Goal: Information Seeking & Learning: Compare options

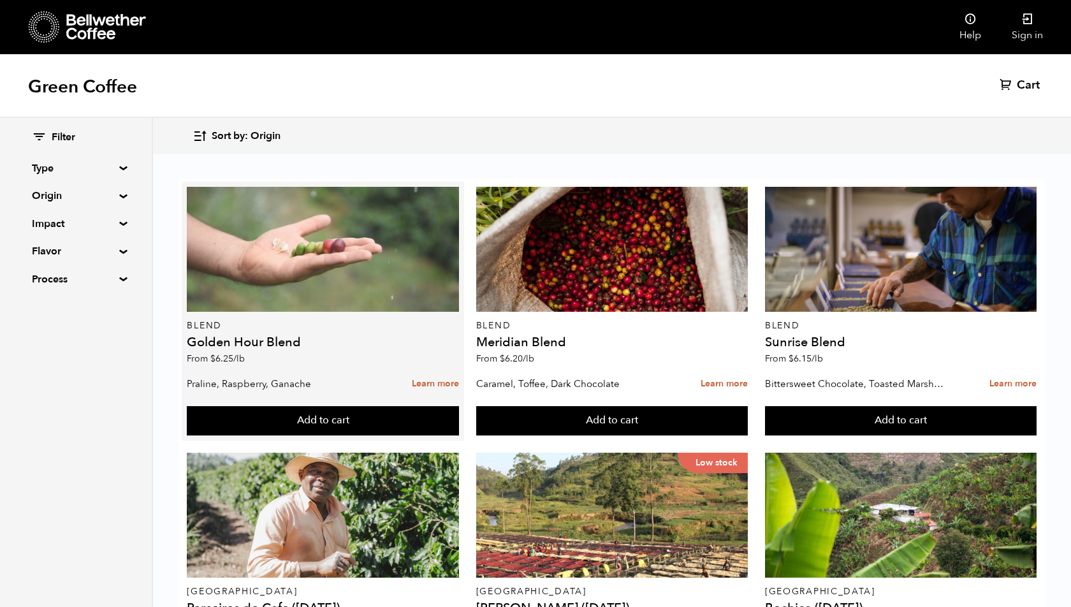
click at [368, 275] on div at bounding box center [323, 249] width 272 height 125
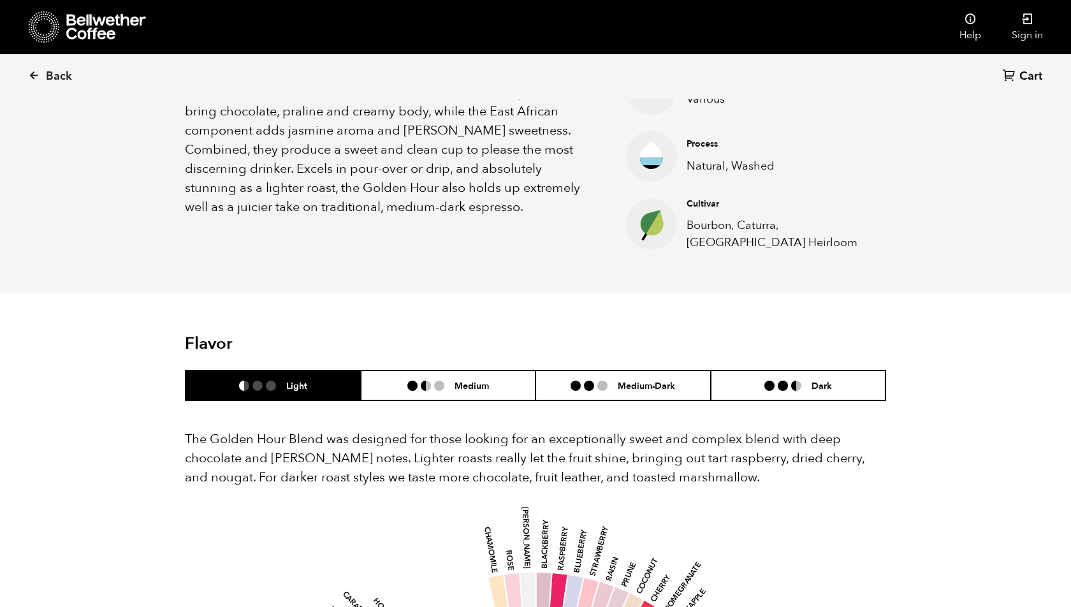
scroll to position [491, 0]
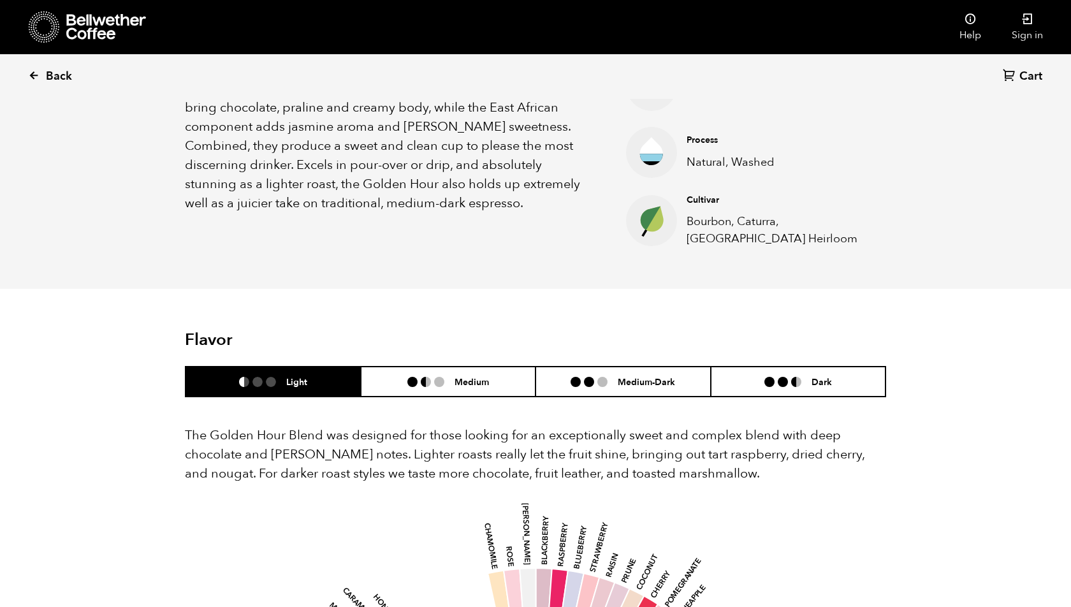
click at [38, 78] on icon at bounding box center [33, 74] width 11 height 11
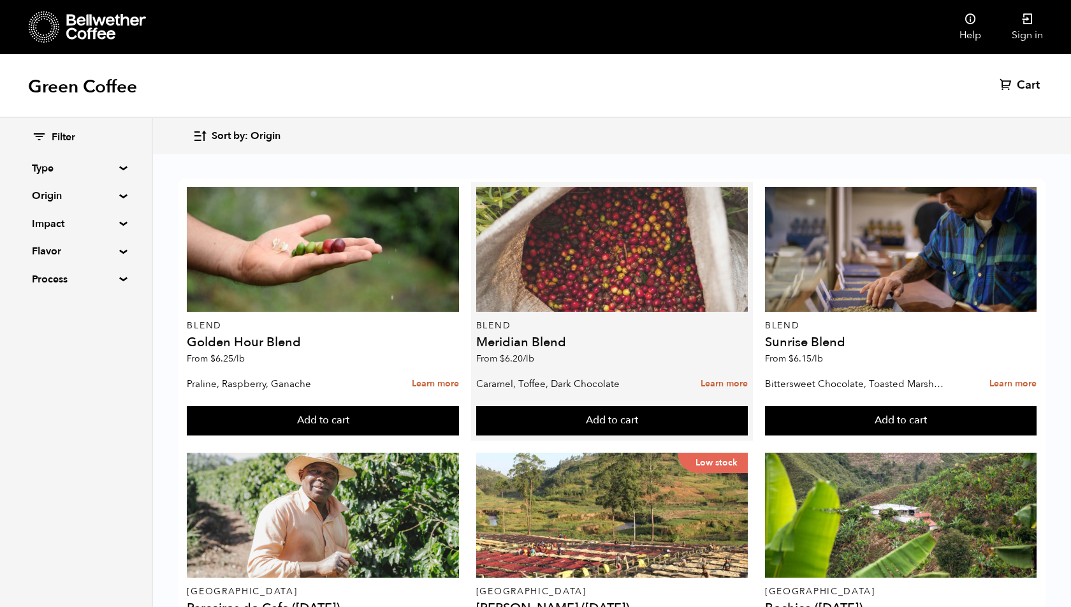
click at [565, 300] on div at bounding box center [612, 249] width 272 height 125
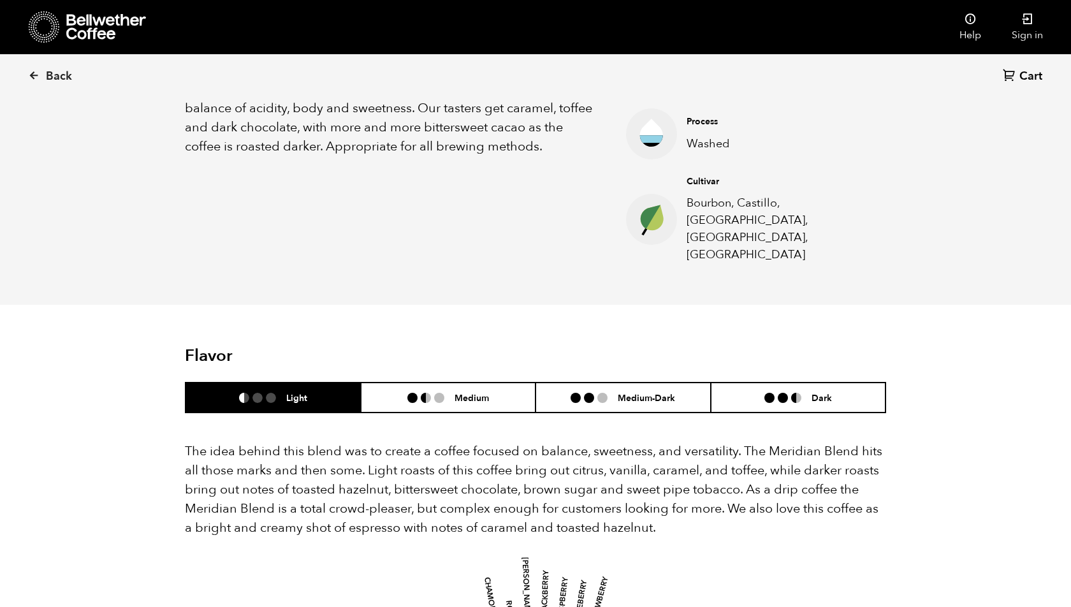
scroll to position [539, 0]
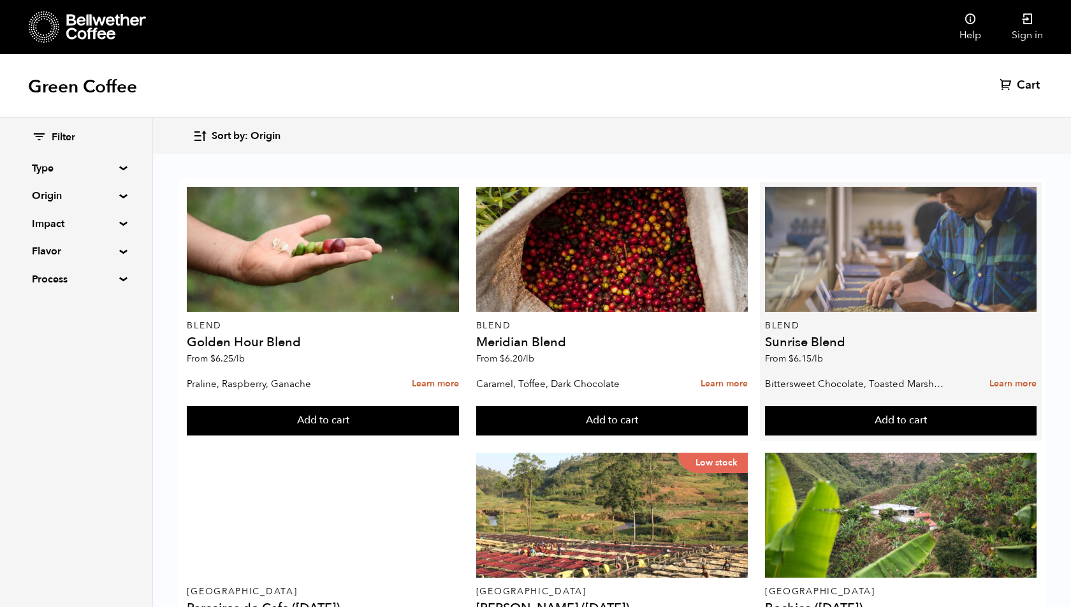
click at [871, 305] on div at bounding box center [901, 249] width 272 height 125
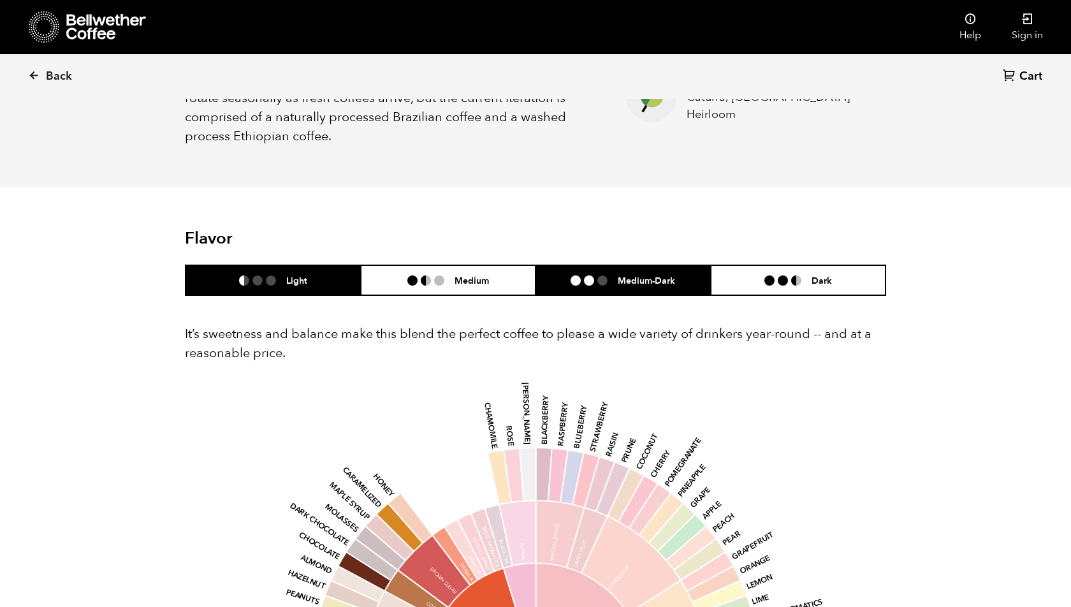
scroll to position [646, 0]
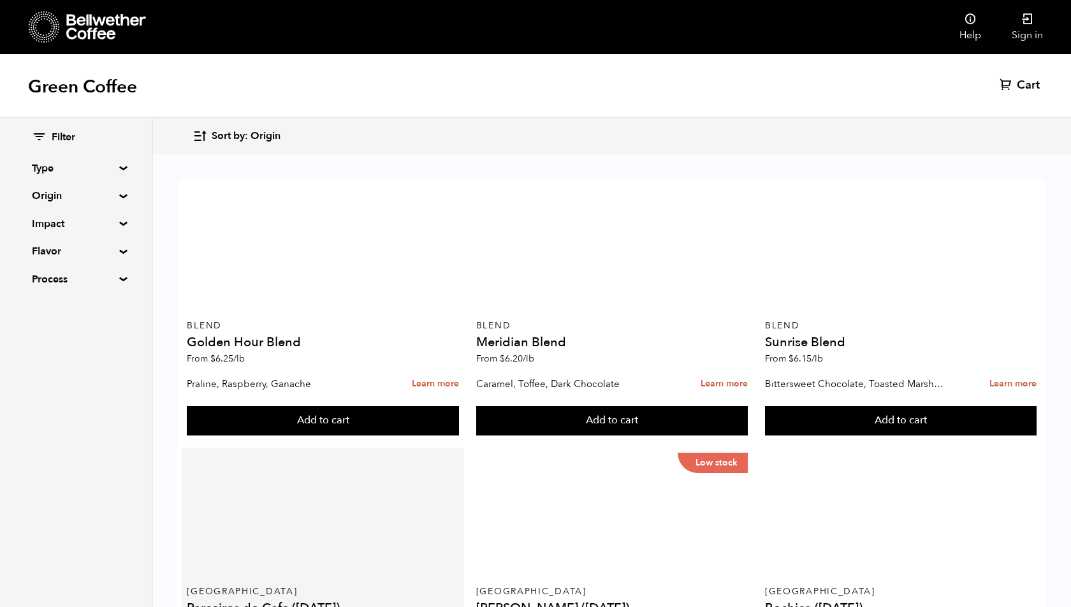
scroll to position [196, 0]
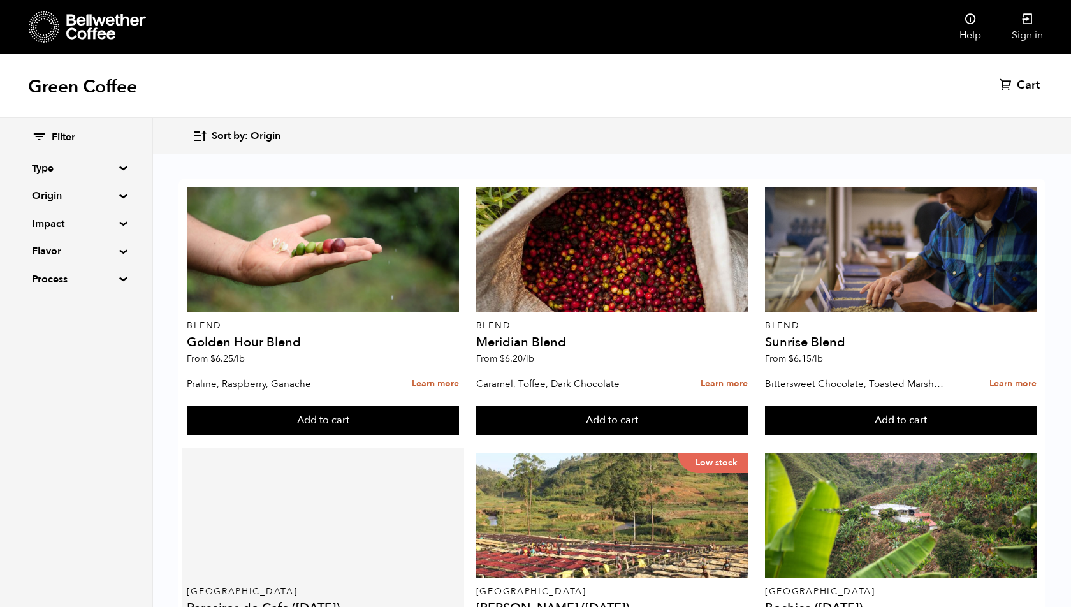
click at [342, 453] on div at bounding box center [323, 515] width 272 height 125
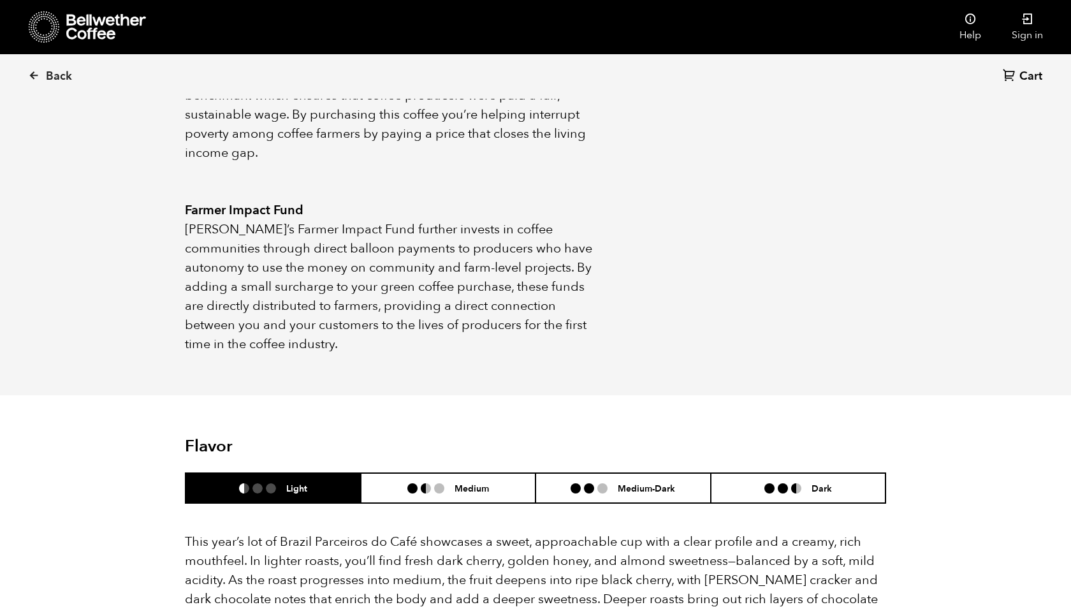
scroll to position [894, 0]
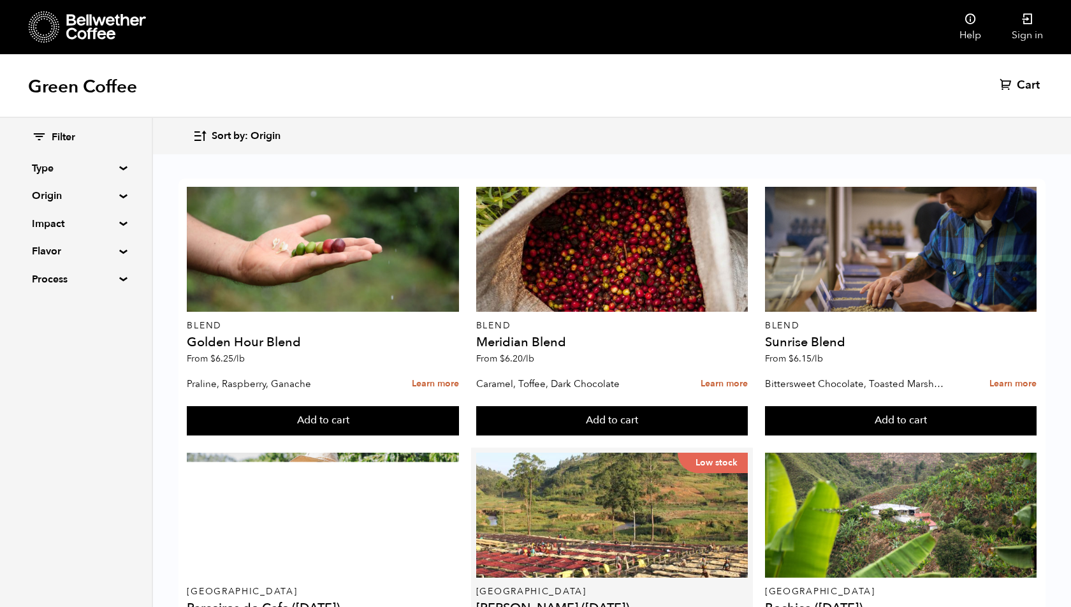
scroll to position [200, 0]
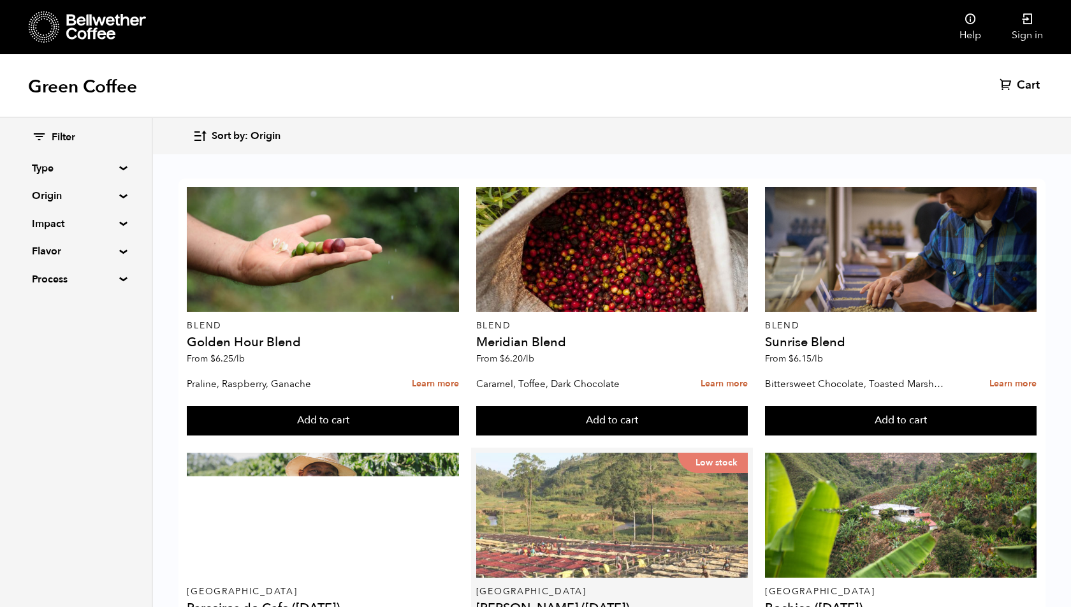
click at [641, 453] on div "Low stock" at bounding box center [612, 515] width 272 height 125
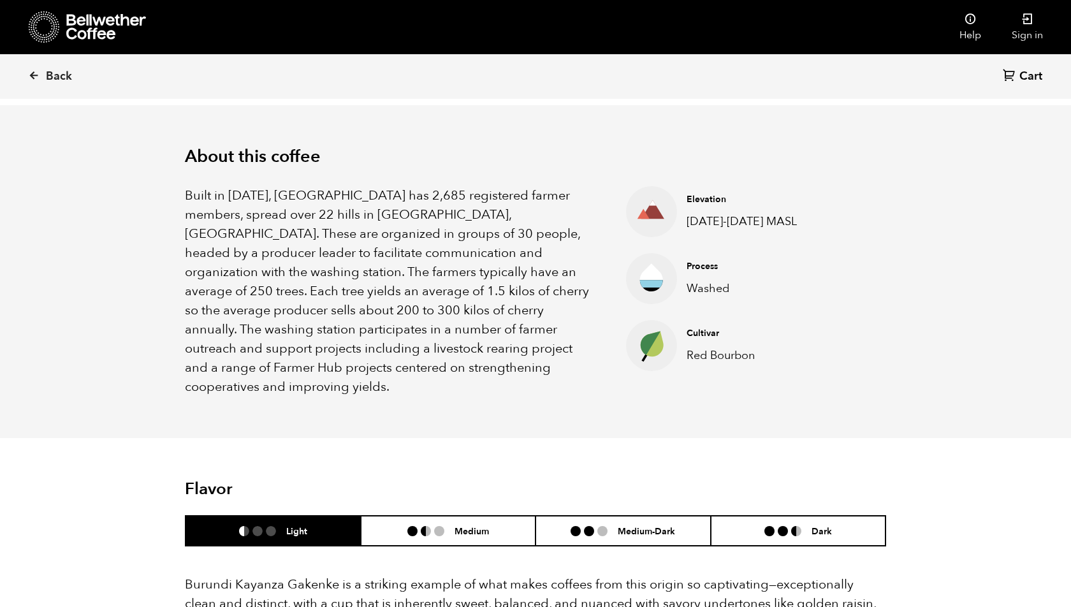
scroll to position [661, 0]
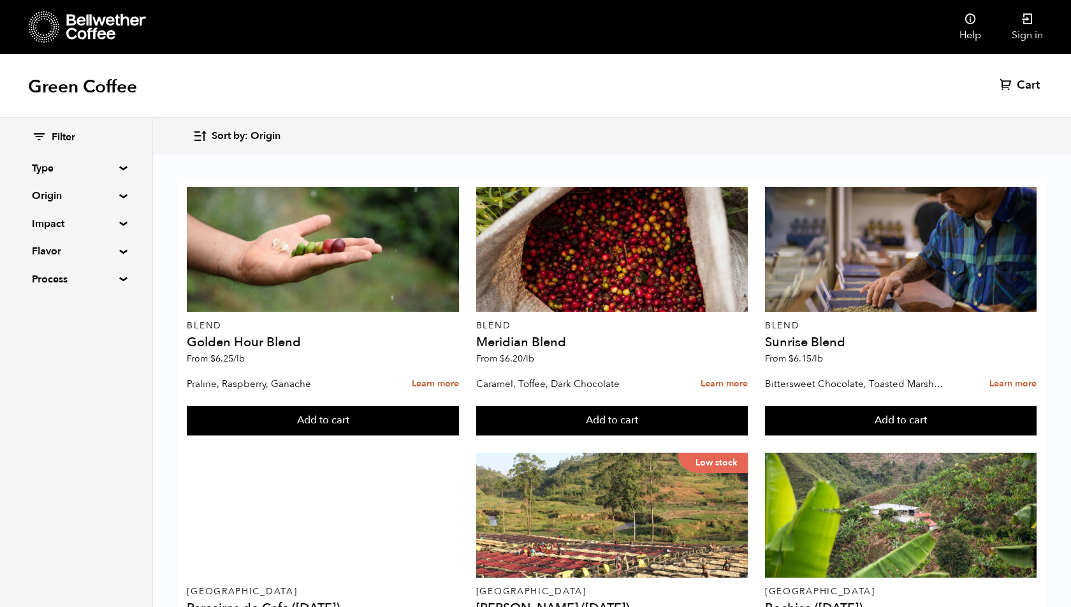
scroll to position [302, 0]
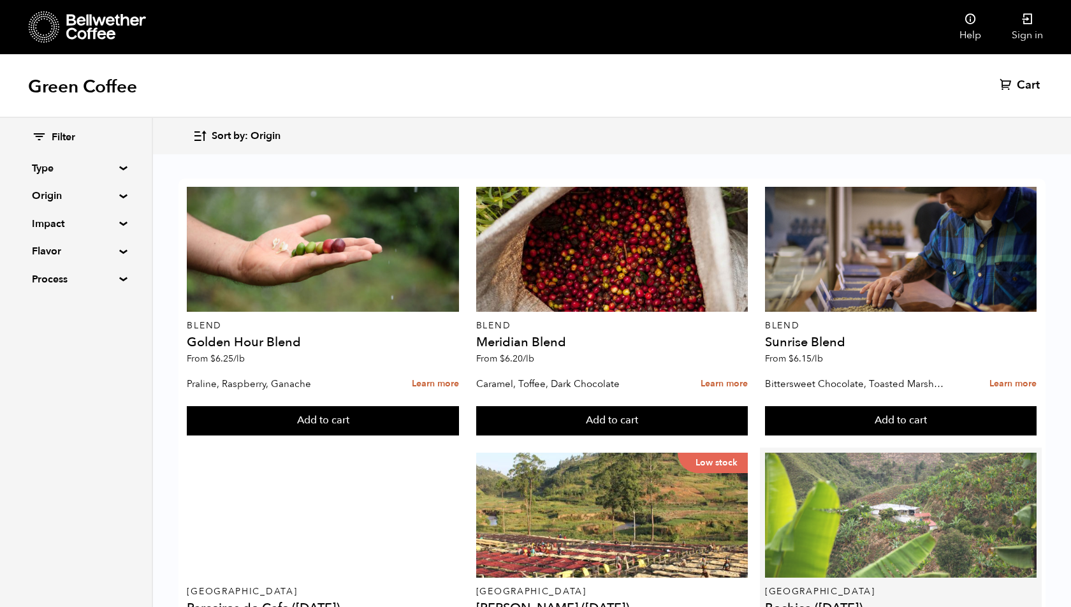
click at [887, 453] on div at bounding box center [901, 515] width 272 height 125
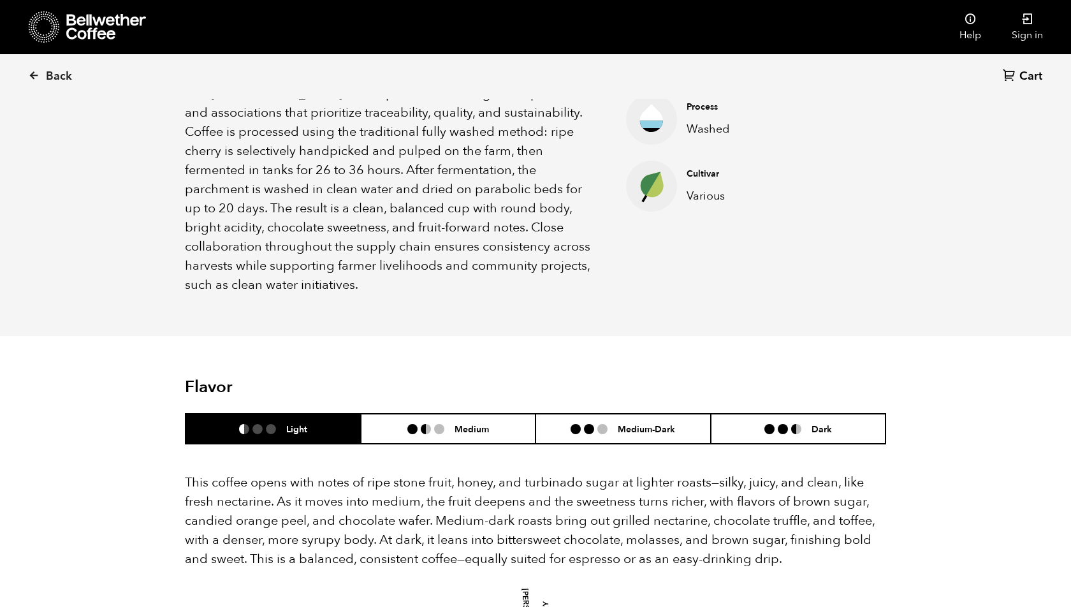
scroll to position [527, 0]
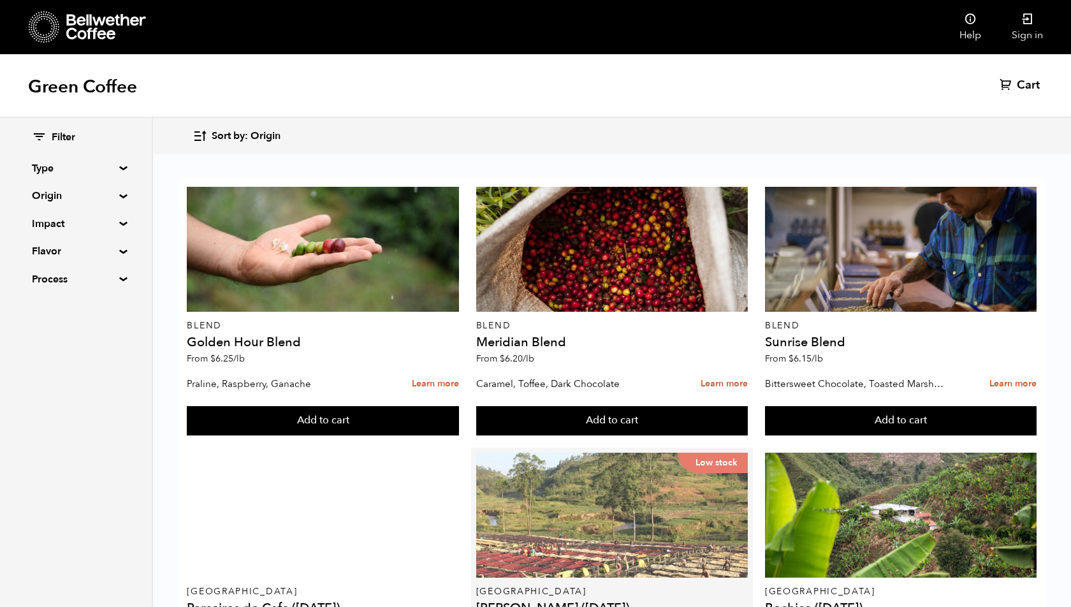
scroll to position [345, 0]
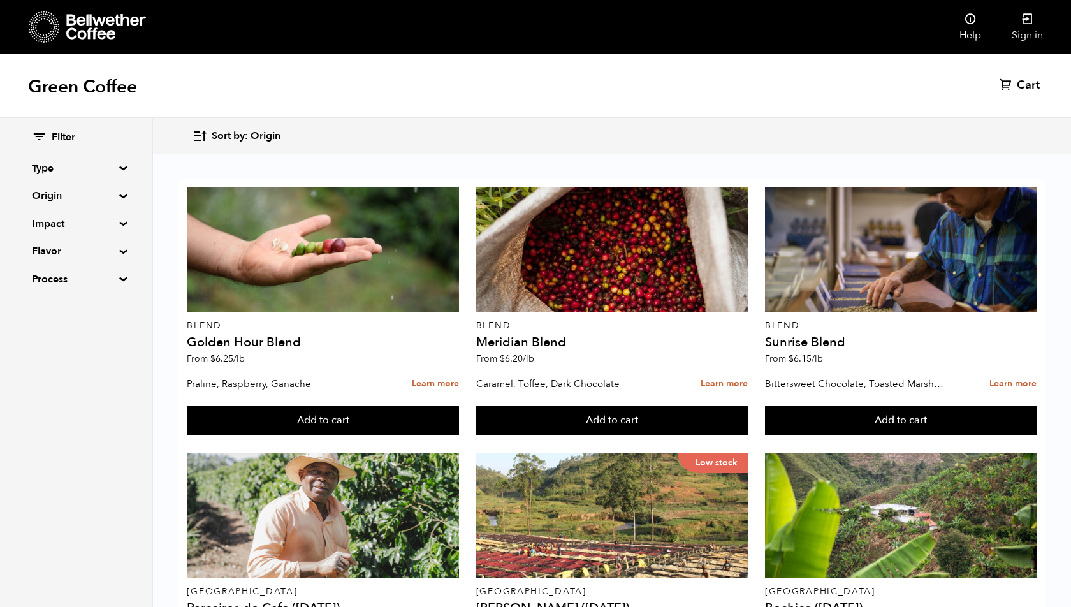
scroll to position [807, 0]
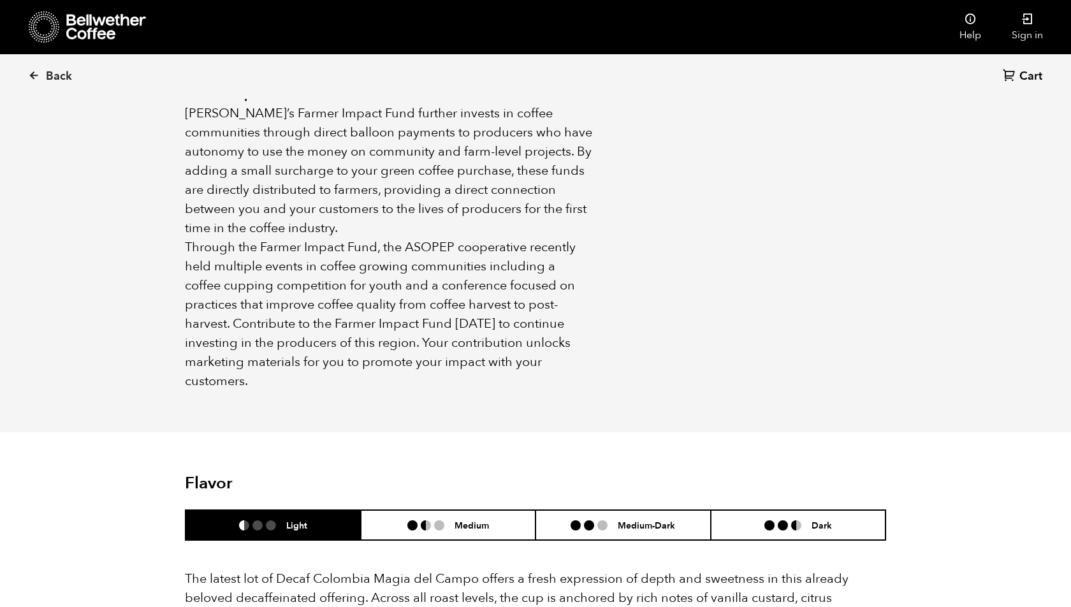
scroll to position [908, 0]
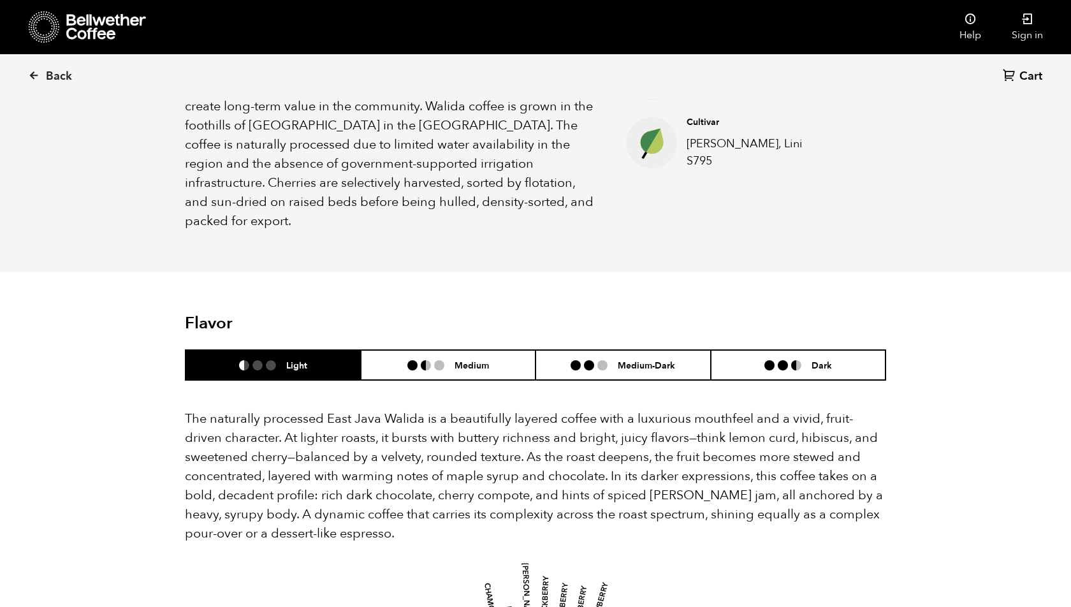
scroll to position [572, 0]
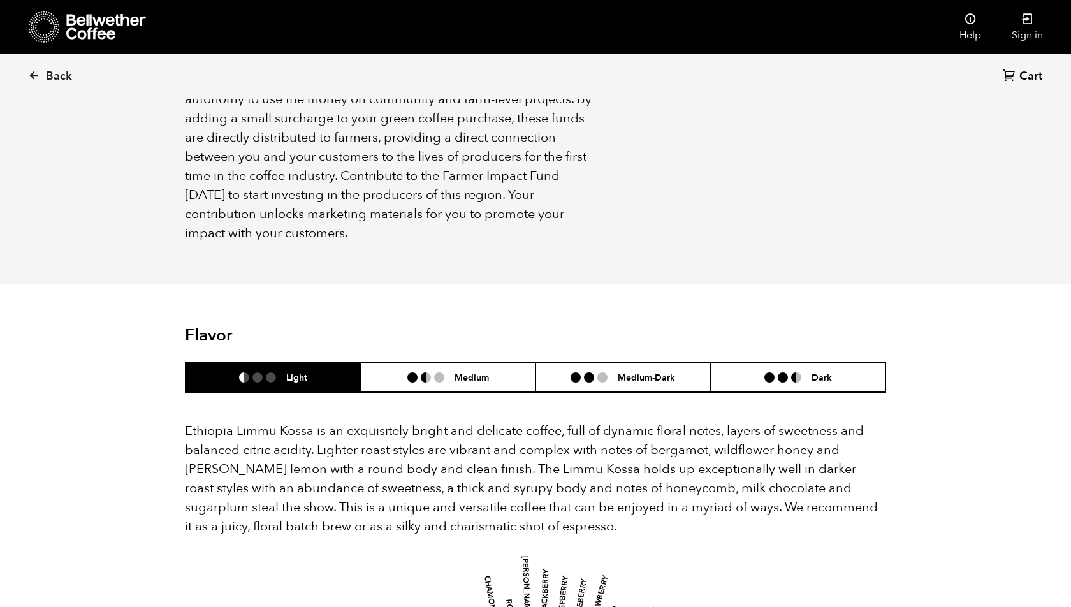
scroll to position [789, 0]
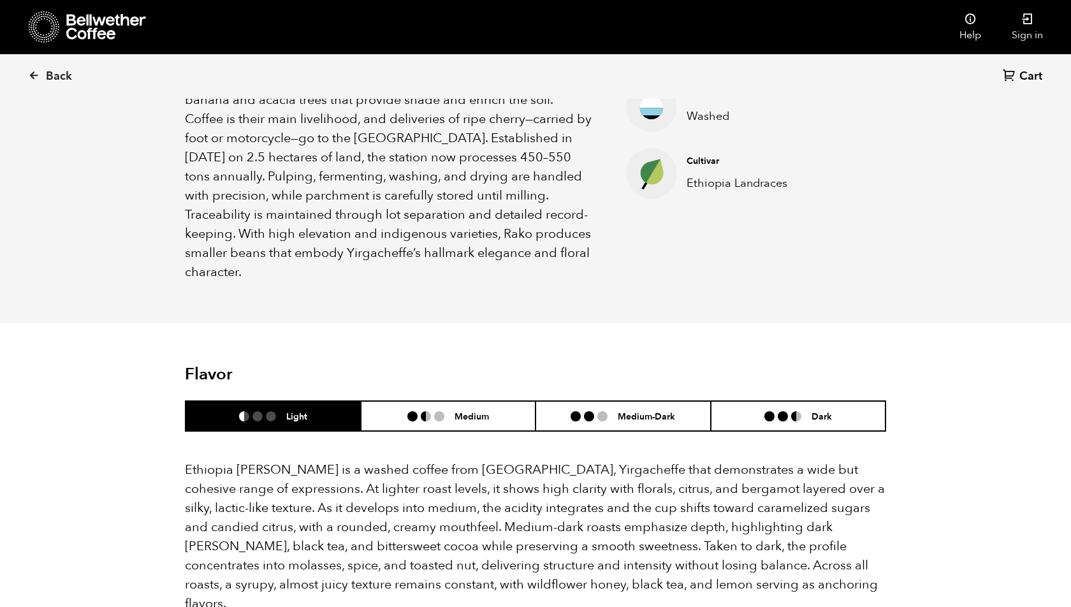
scroll to position [688, 0]
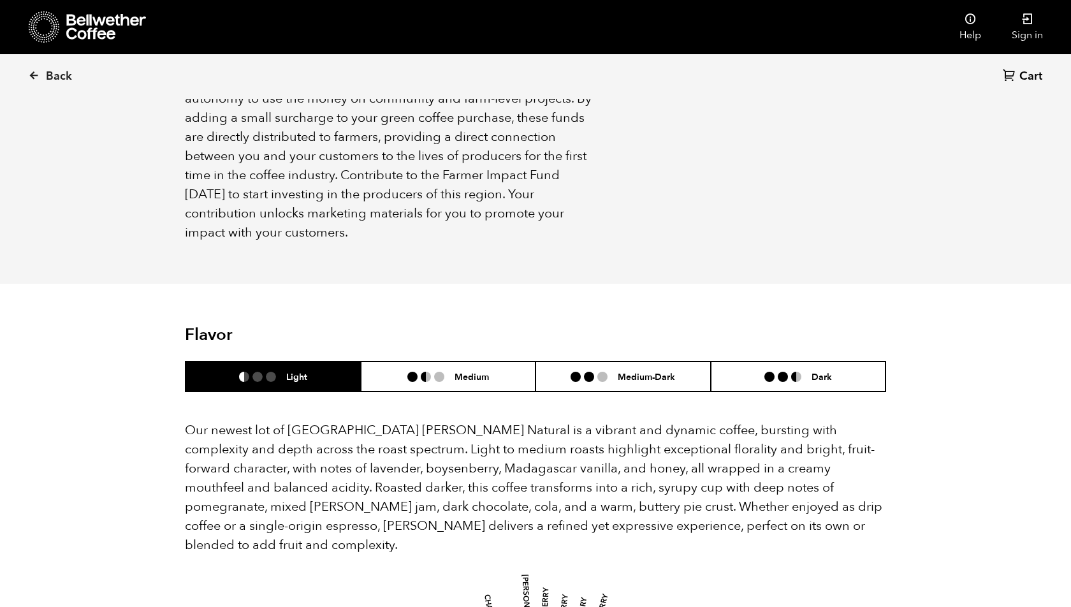
scroll to position [829, 0]
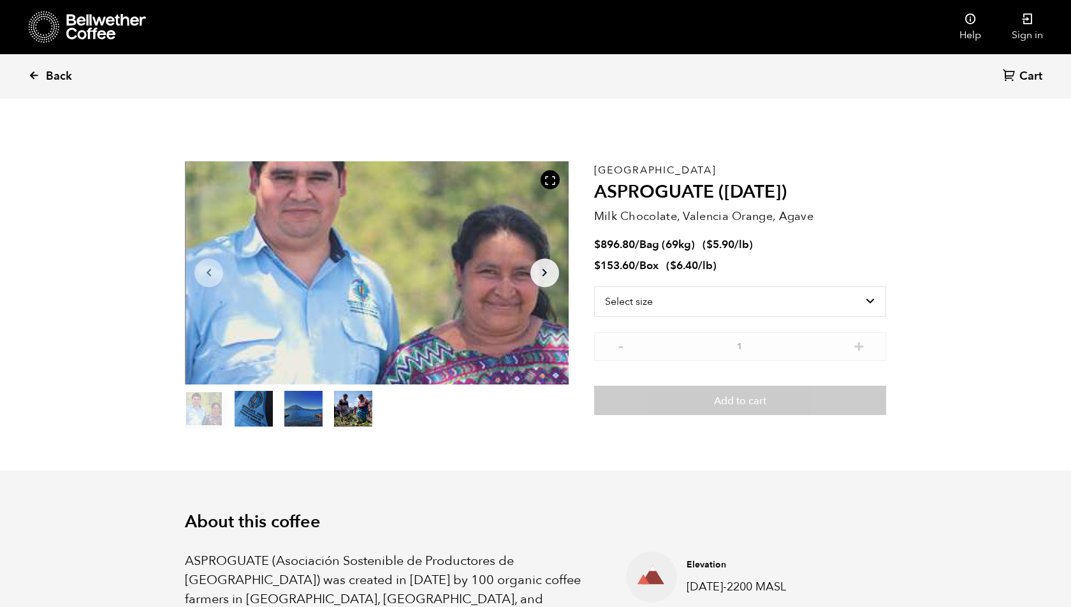
click at [47, 78] on span "Back" at bounding box center [59, 76] width 26 height 15
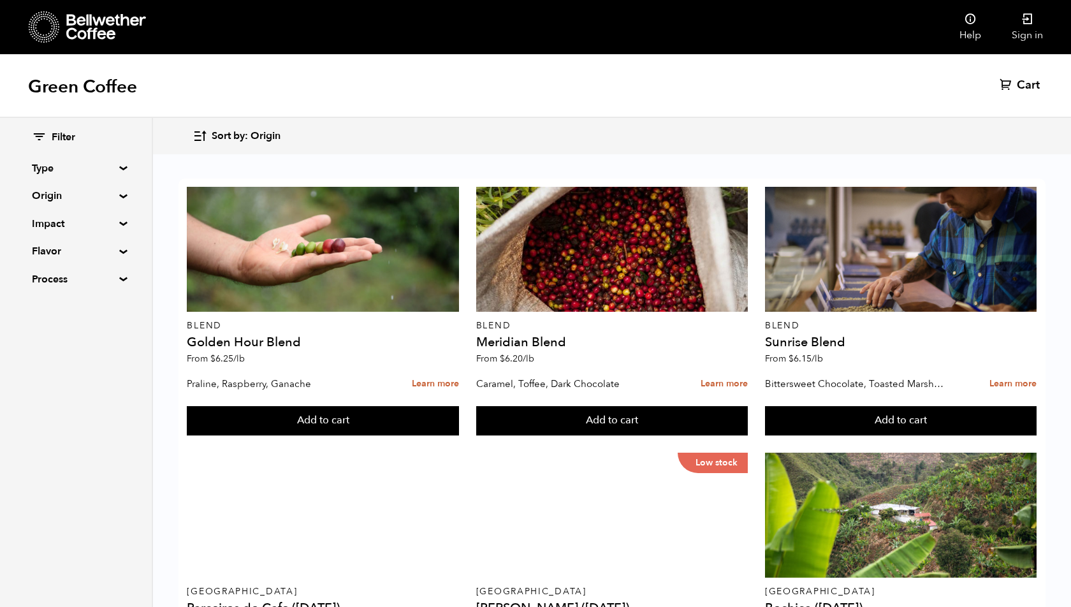
scroll to position [987, 0]
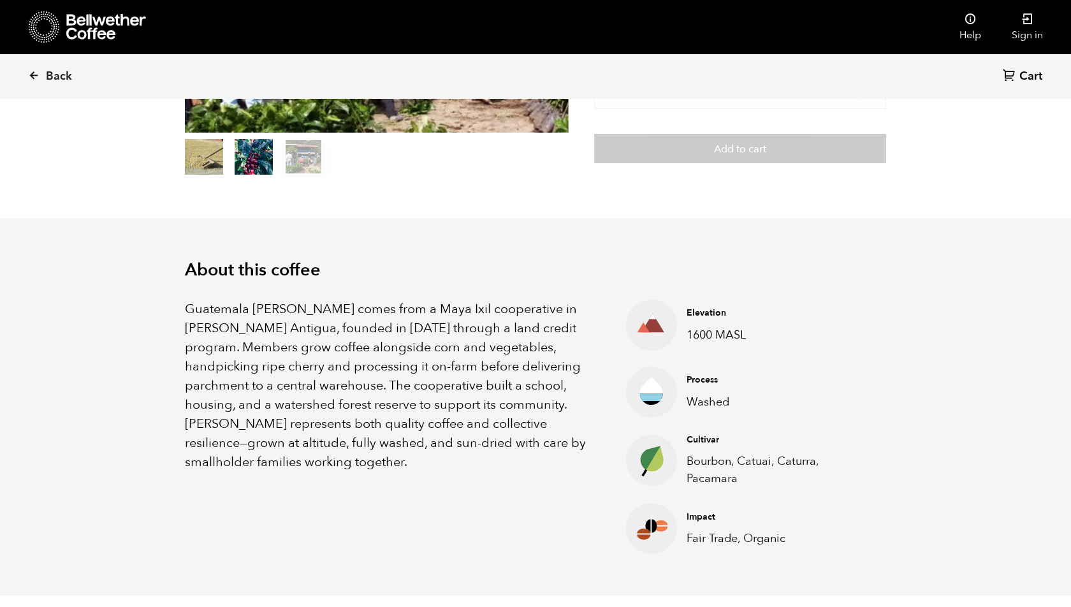
scroll to position [544, 0]
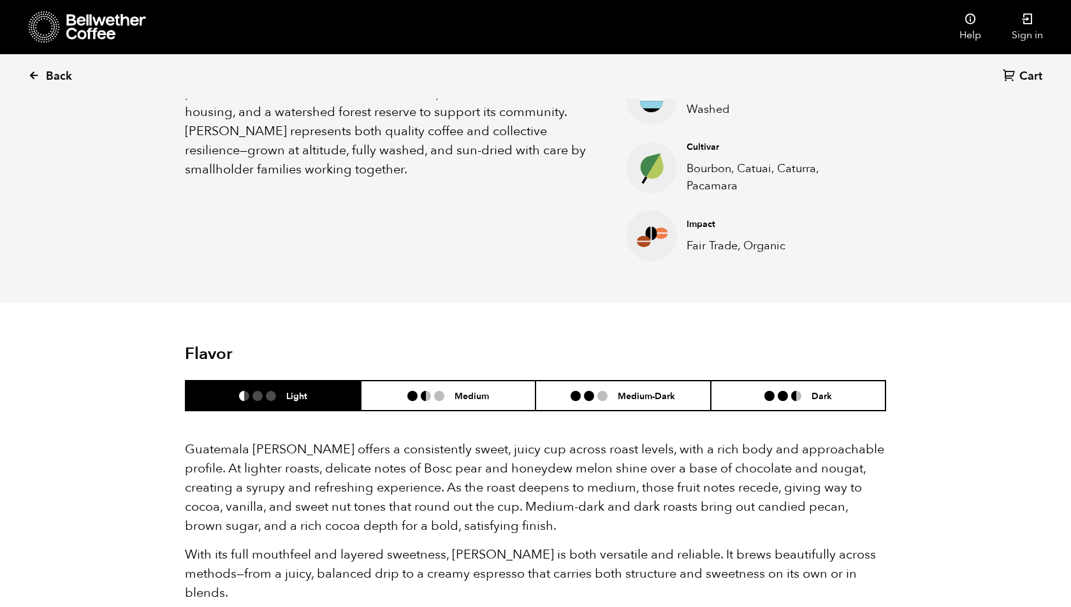
click at [31, 66] on link "Back" at bounding box center [67, 76] width 79 height 43
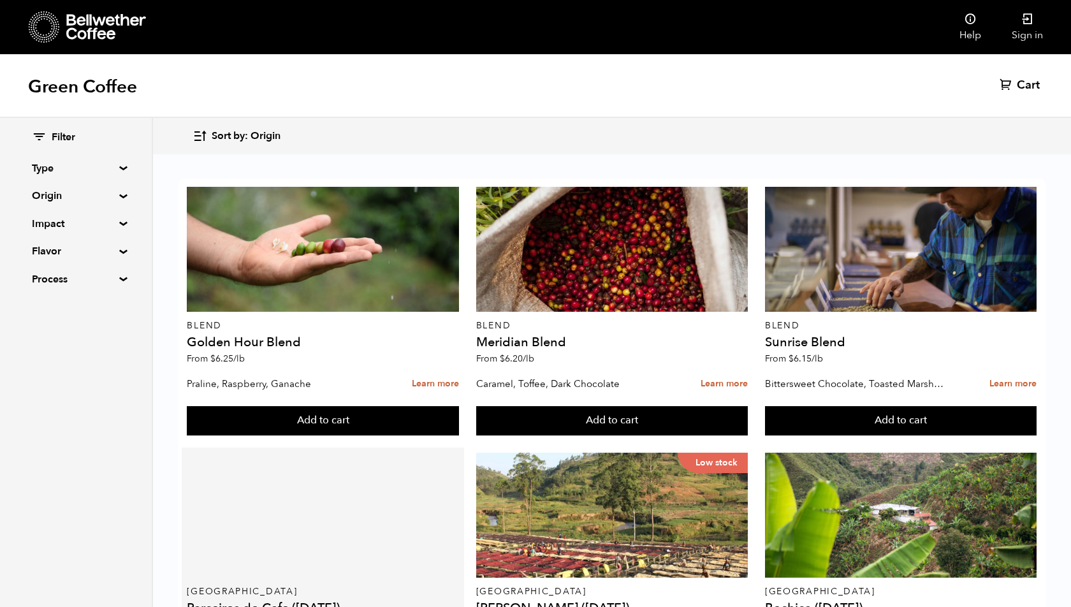
scroll to position [877, 0]
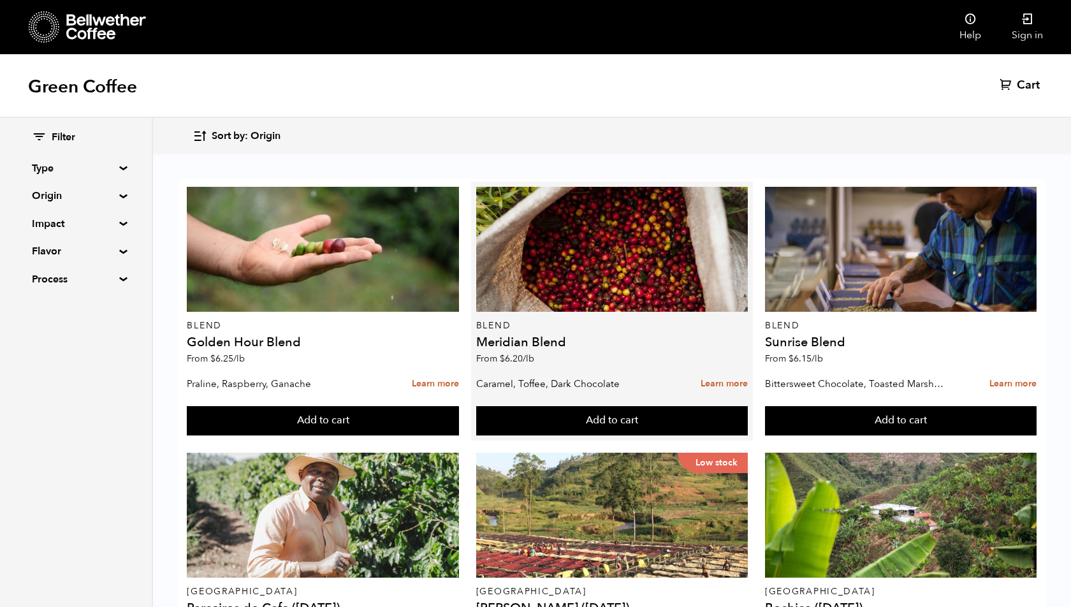
scroll to position [0, 0]
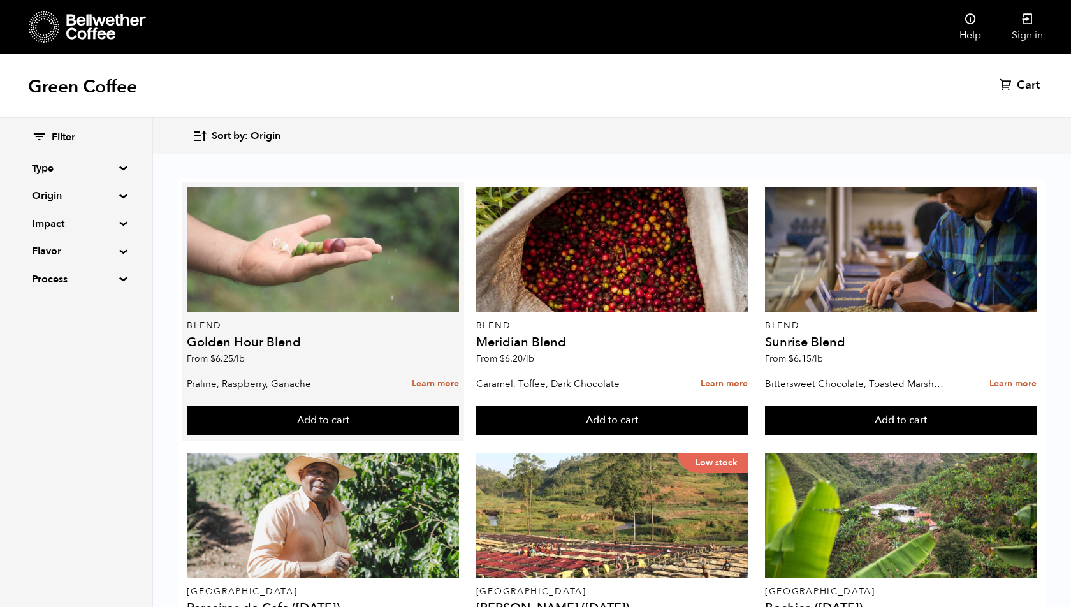
click at [433, 236] on div at bounding box center [323, 249] width 272 height 125
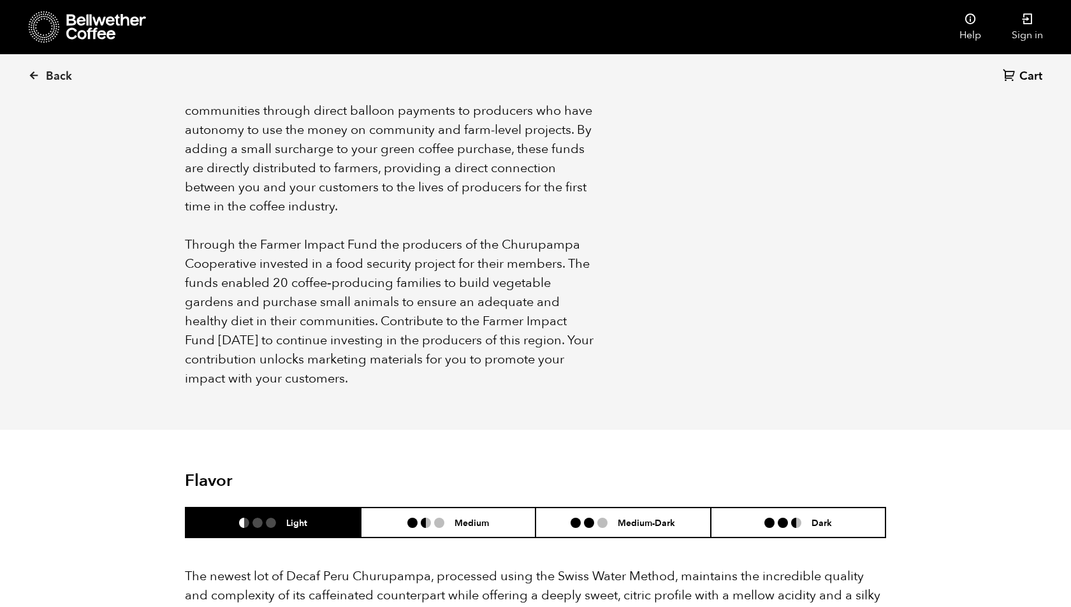
scroll to position [1001, 0]
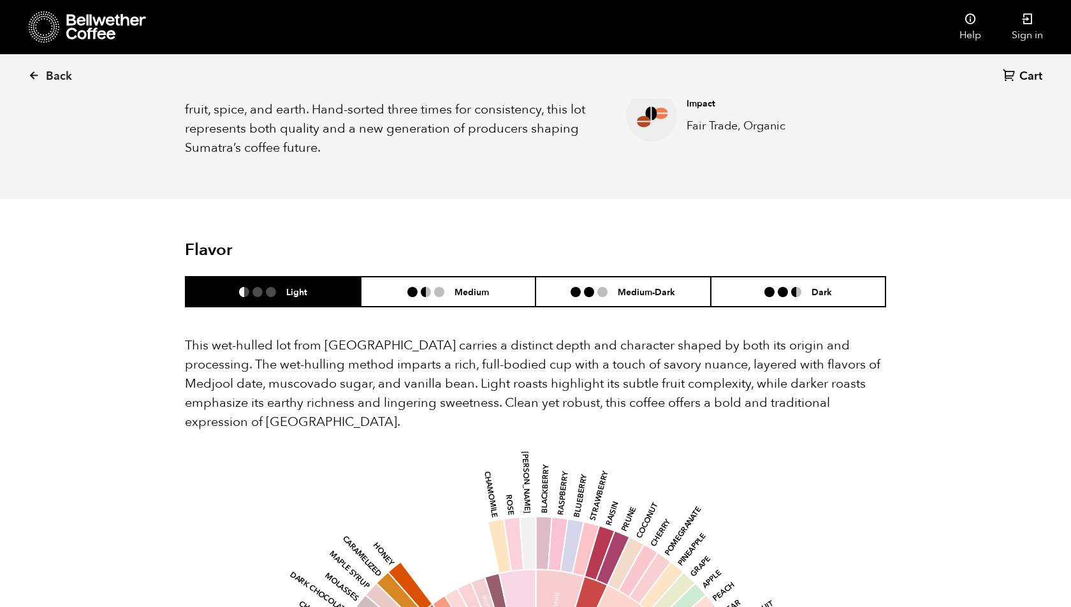
scroll to position [669, 0]
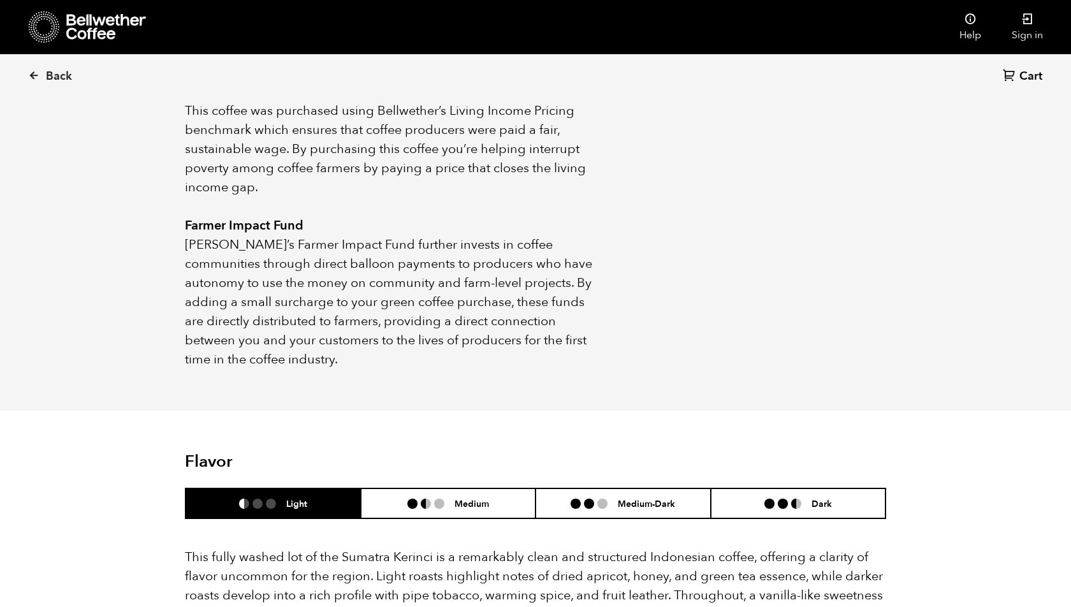
scroll to position [868, 0]
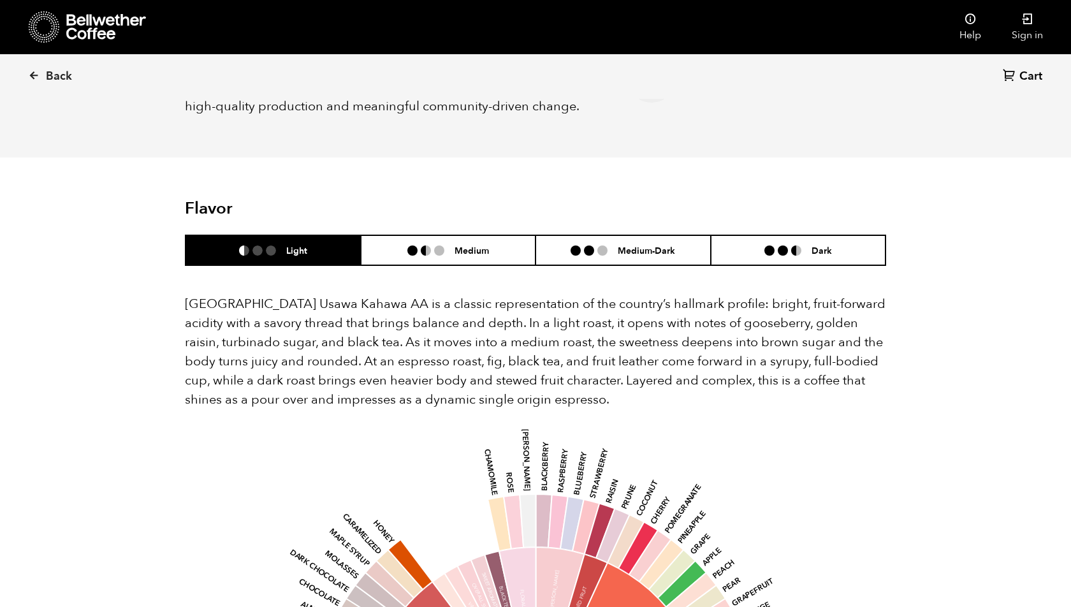
scroll to position [716, 0]
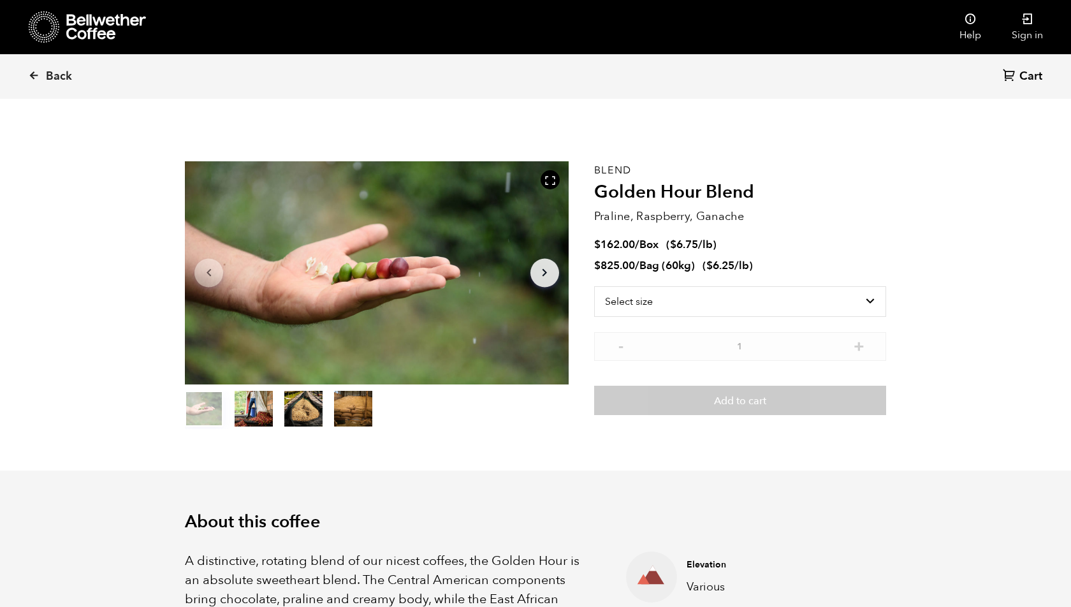
scroll to position [555, 679]
click at [18, 68] on div "Back Cart (0)" at bounding box center [535, 76] width 1071 height 45
click at [29, 73] on icon at bounding box center [33, 74] width 11 height 11
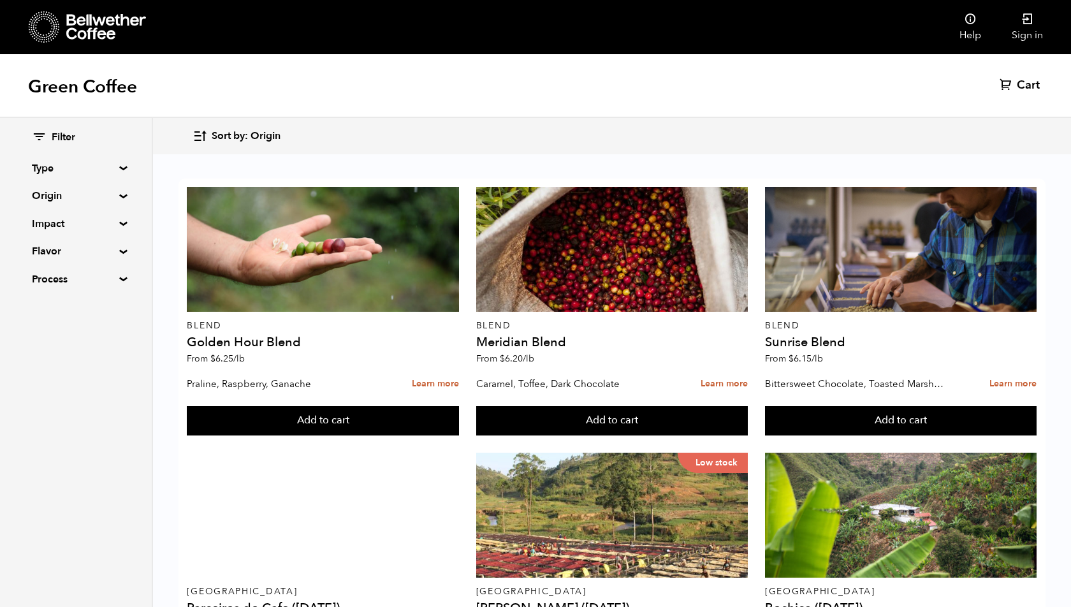
scroll to position [1196, 0]
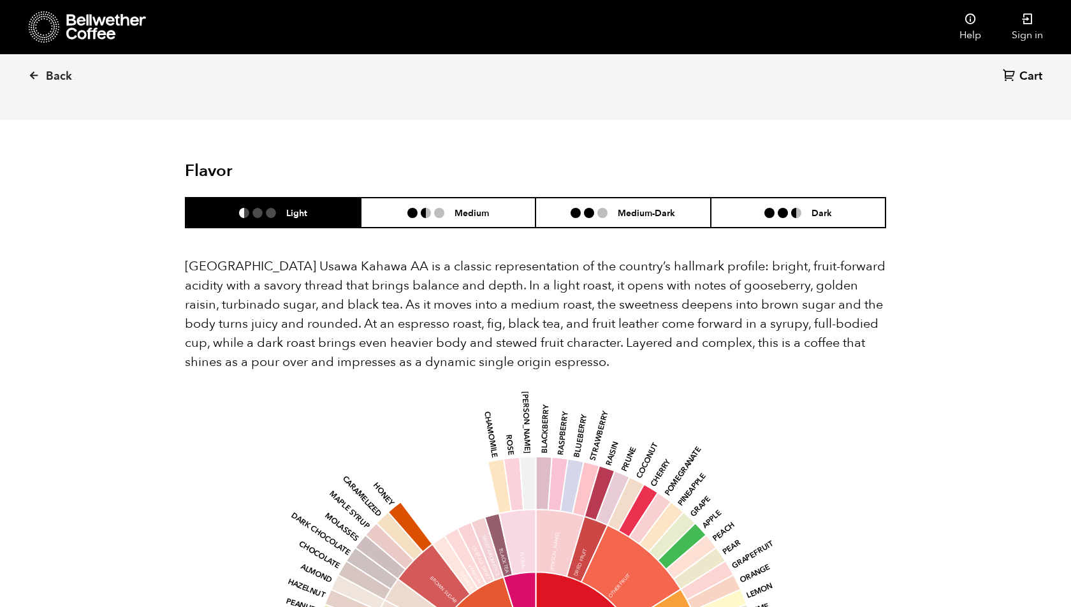
scroll to position [695, 0]
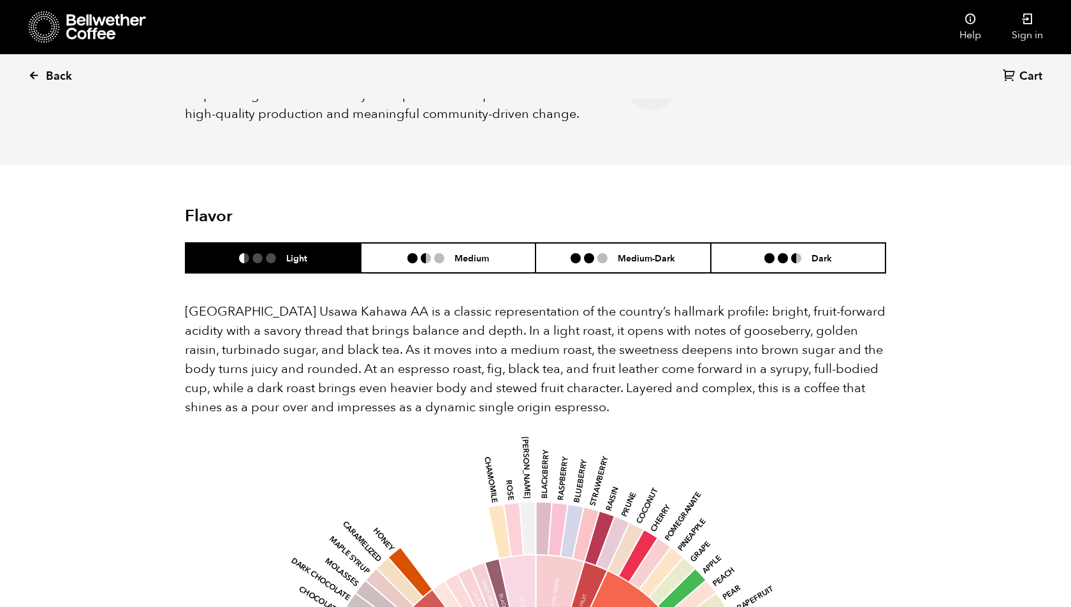
click at [35, 78] on icon at bounding box center [33, 74] width 11 height 11
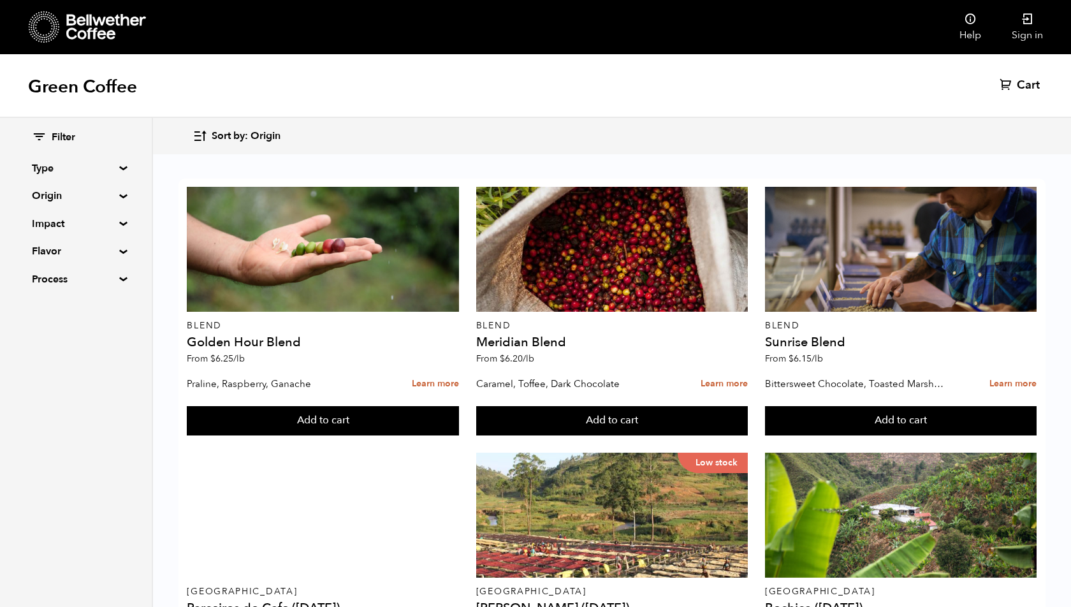
scroll to position [1196, 0]
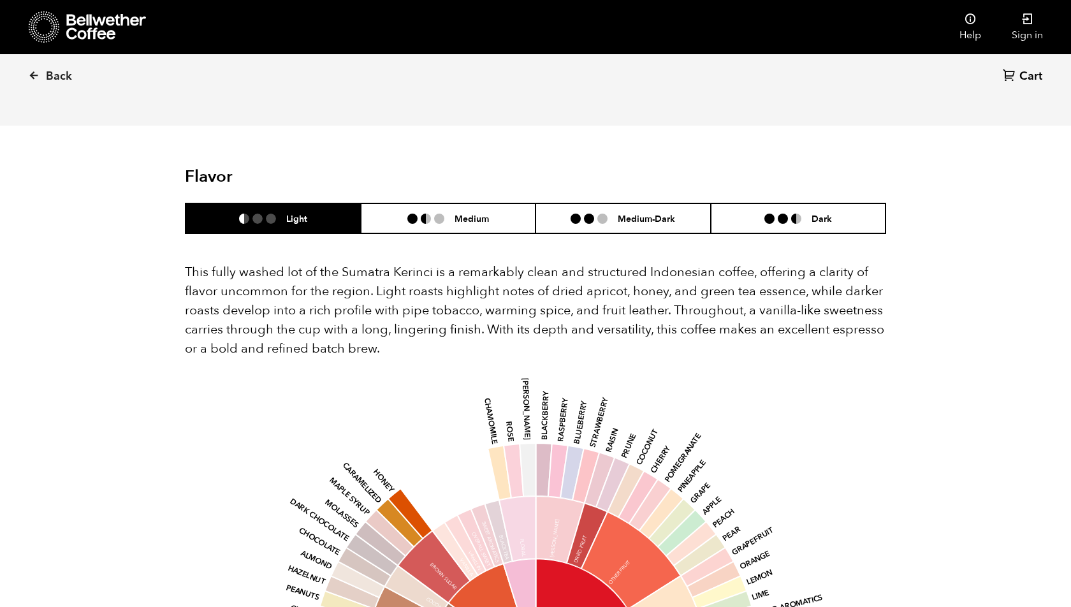
scroll to position [882, 0]
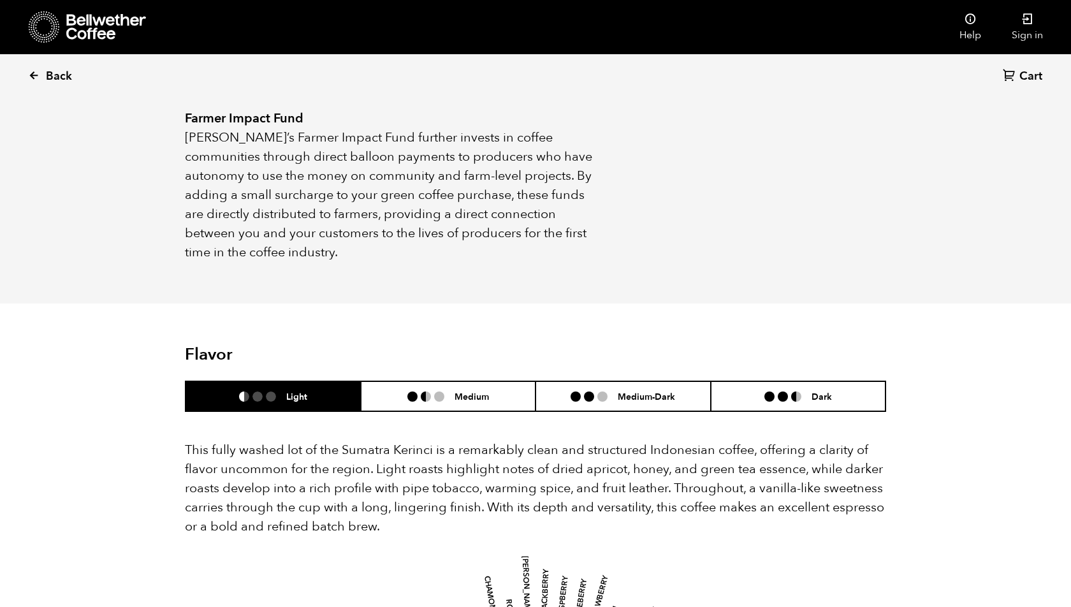
click at [31, 75] on icon at bounding box center [33, 74] width 11 height 11
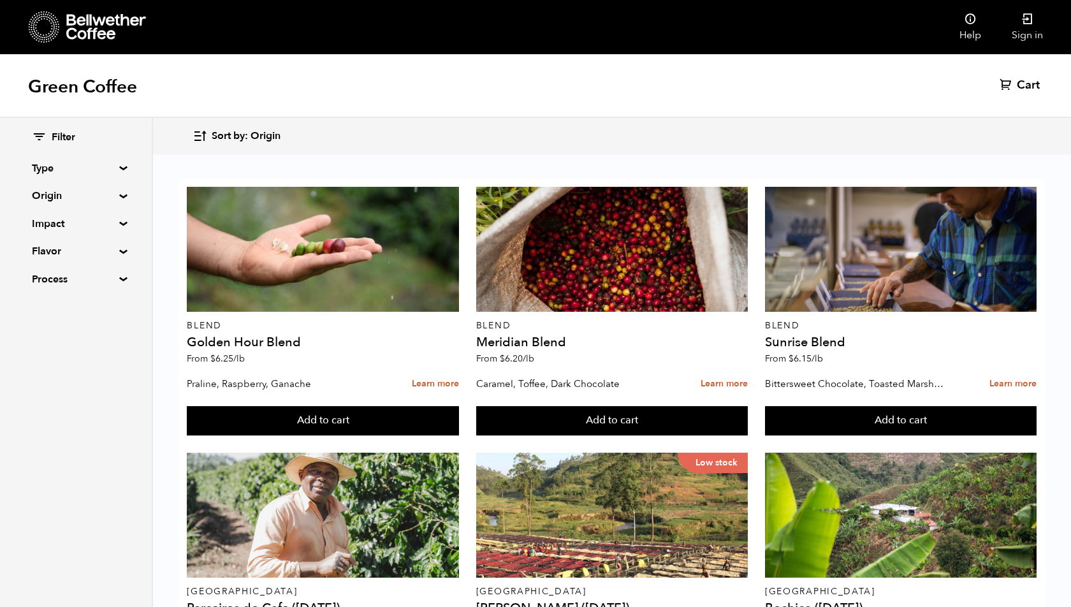
scroll to position [1128, 0]
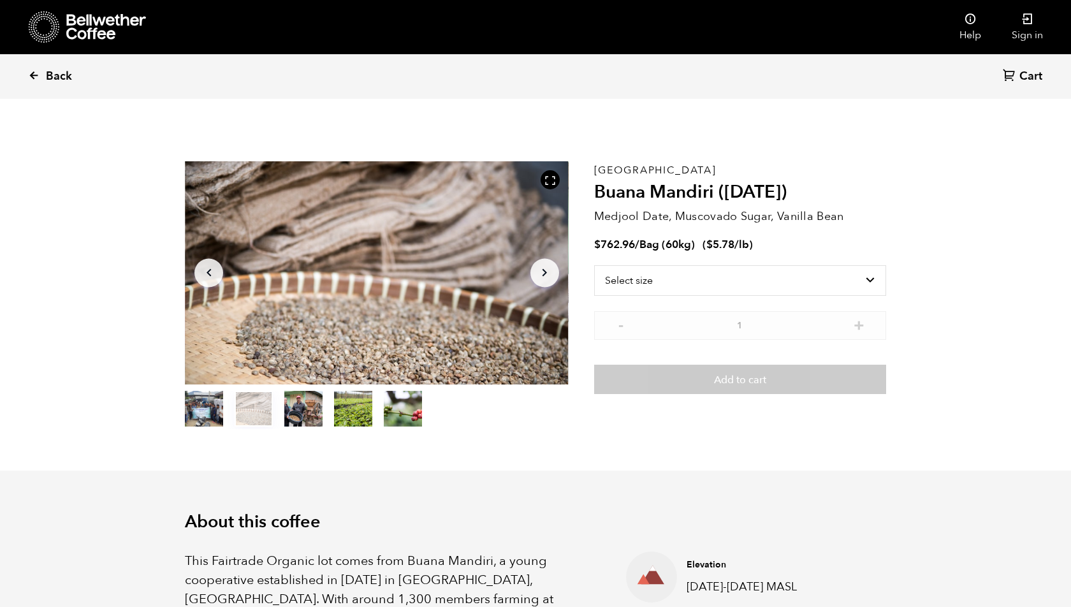
click at [39, 78] on icon at bounding box center [33, 74] width 11 height 11
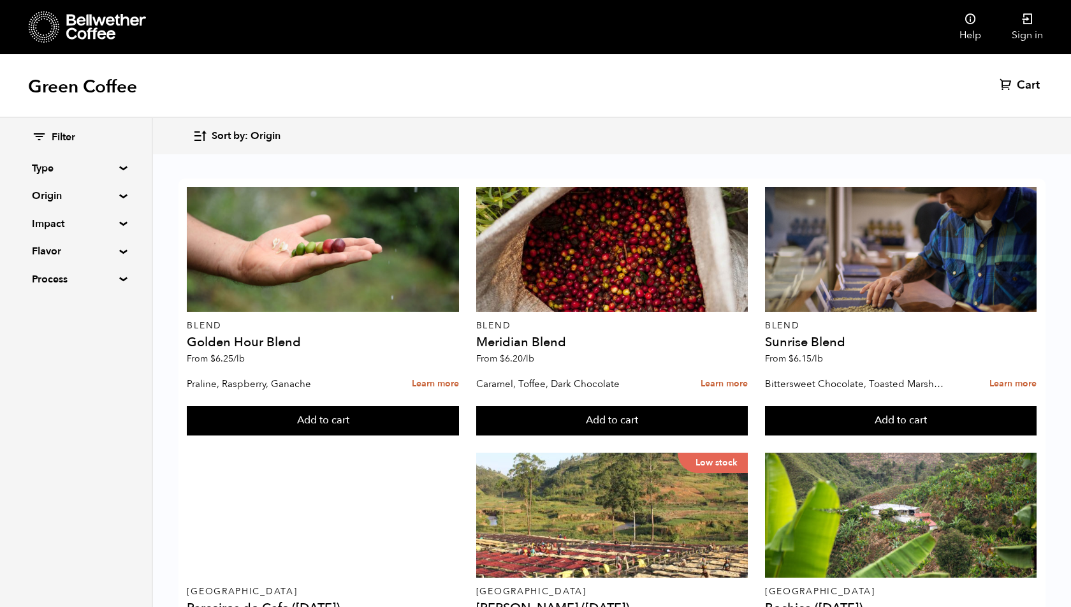
scroll to position [1146, 0]
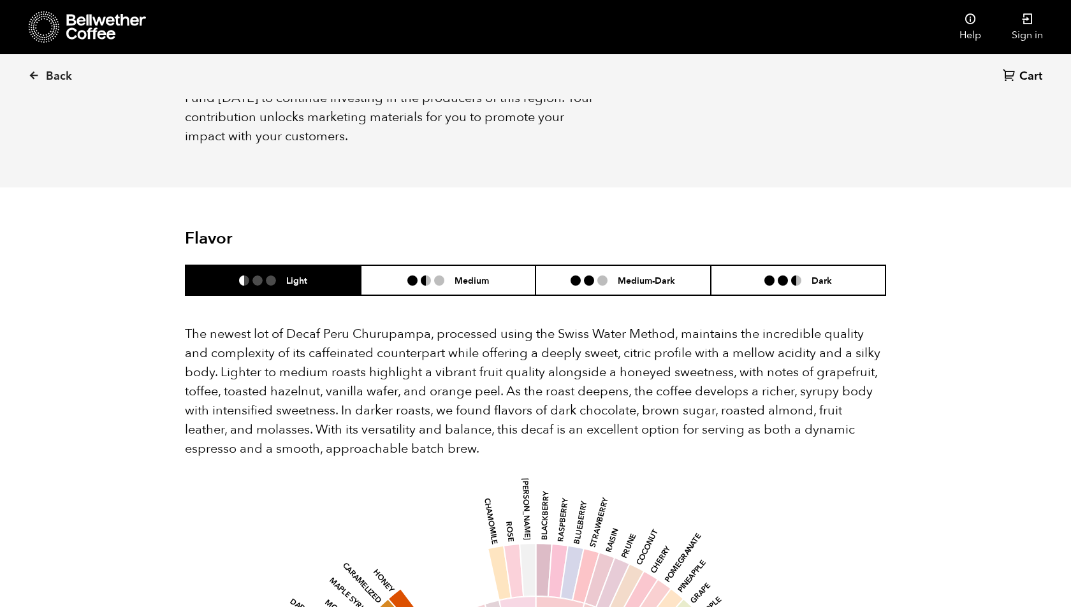
scroll to position [1172, 0]
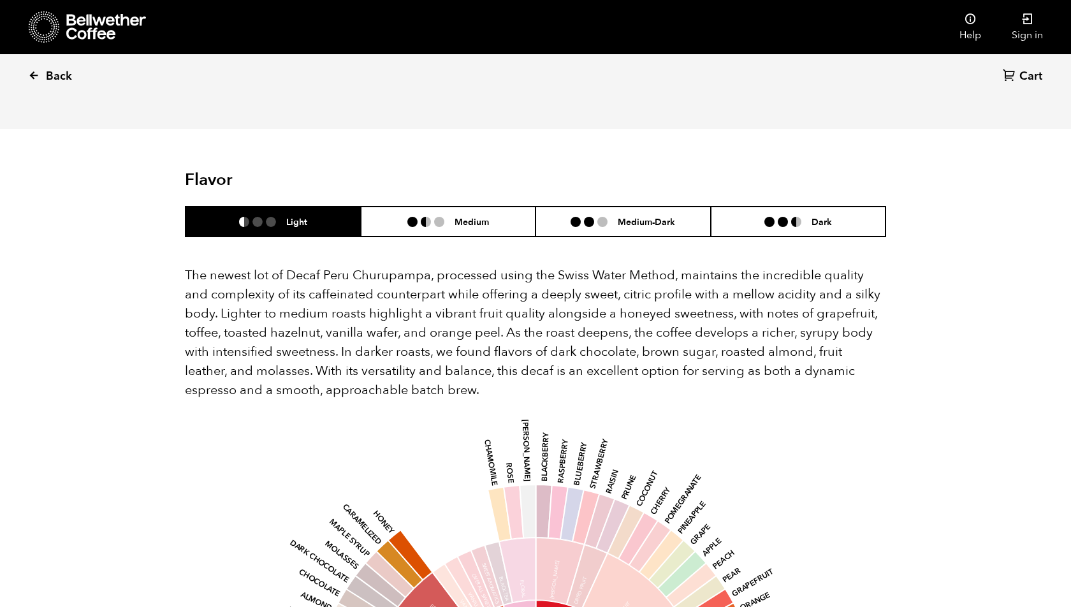
click at [36, 74] on icon at bounding box center [33, 74] width 11 height 11
